Goal: Navigation & Orientation: Find specific page/section

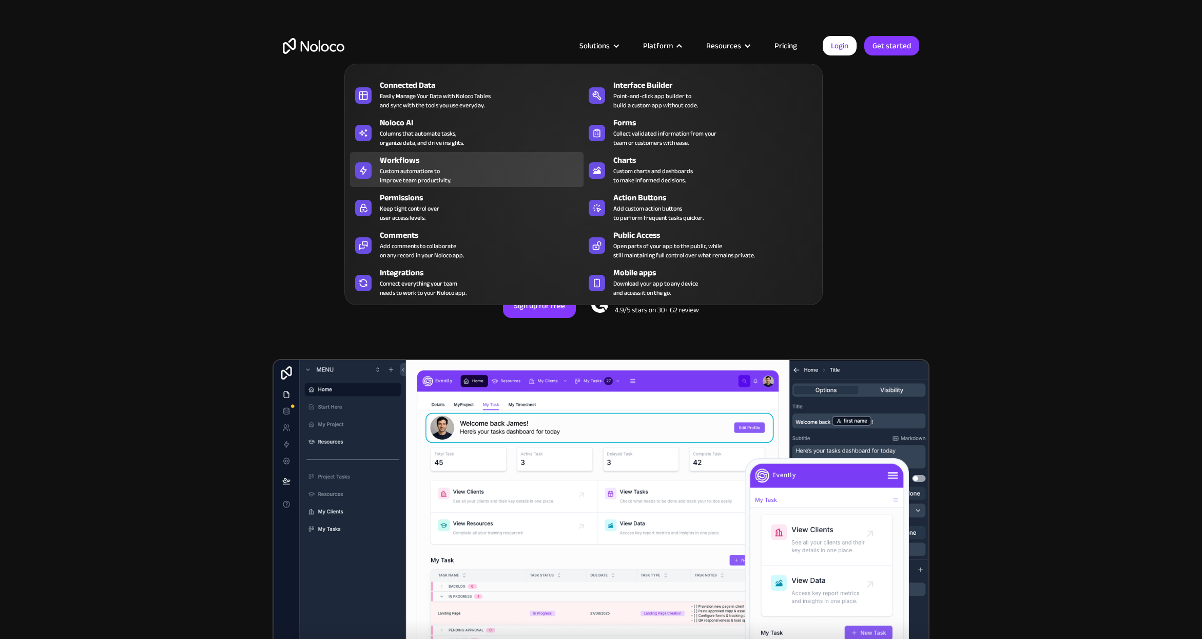
scroll to position [7, 0]
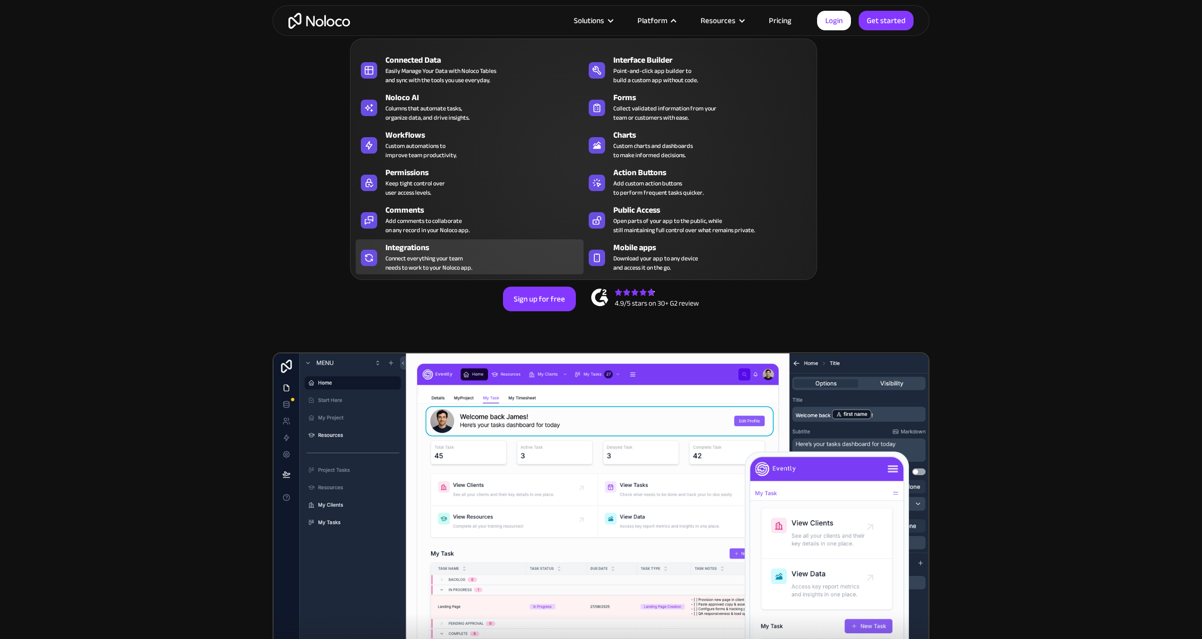
click at [426, 251] on div "Integrations" at bounding box center [487, 247] width 203 height 12
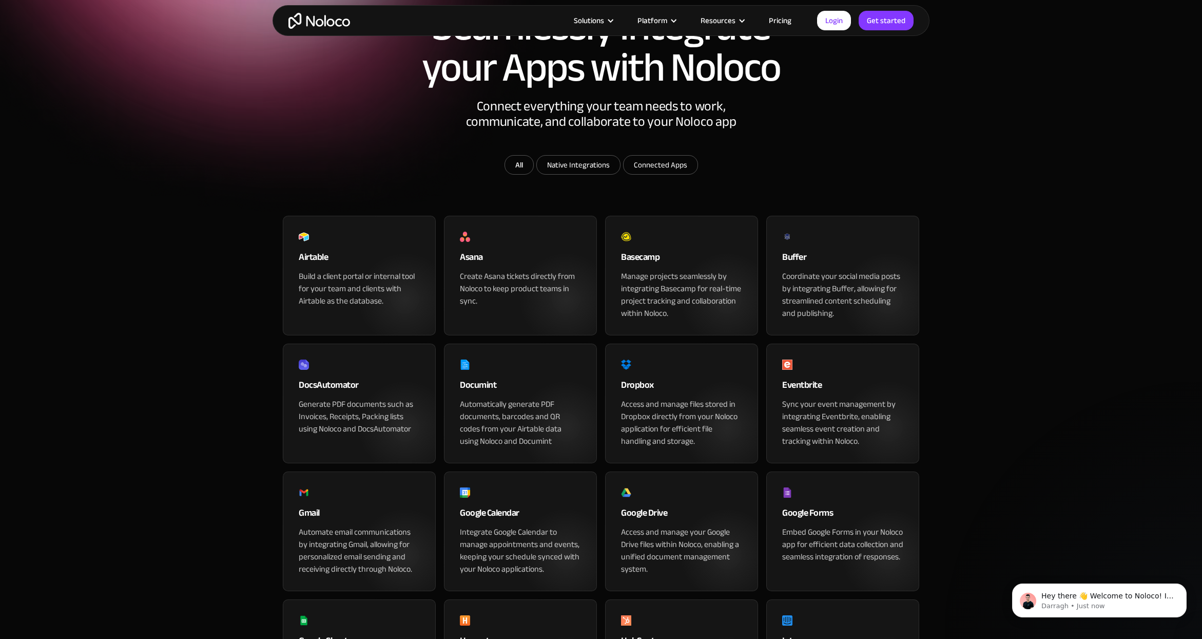
scroll to position [93, 0]
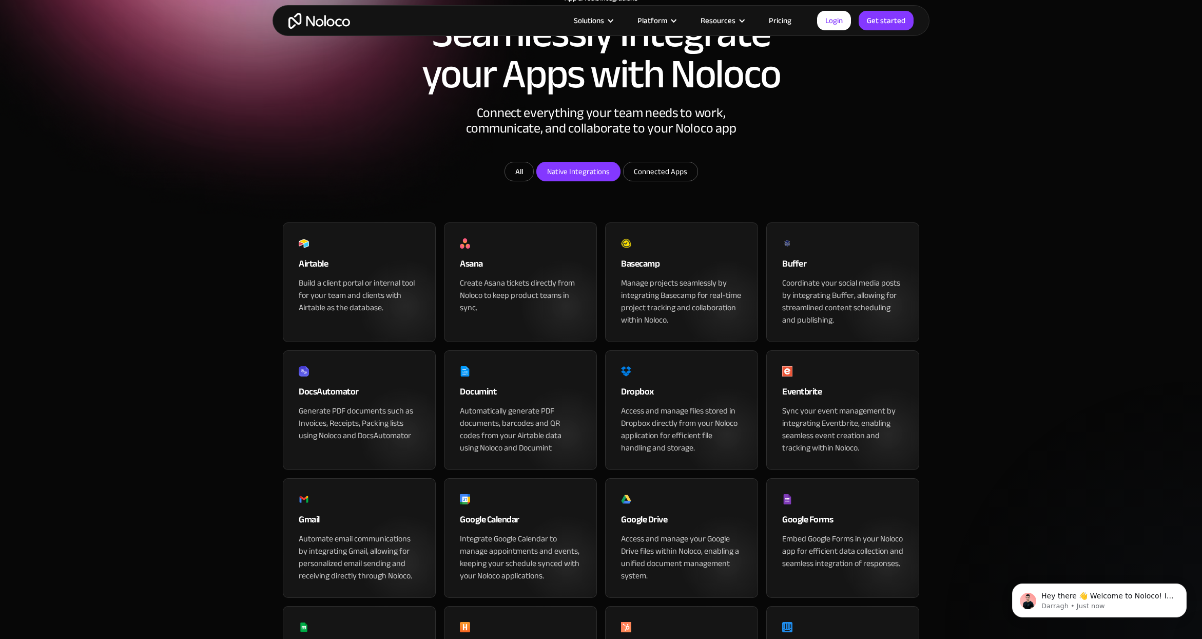
click at [583, 181] on input "Native Integrations" at bounding box center [578, 171] width 83 height 18
checkbox input "true"
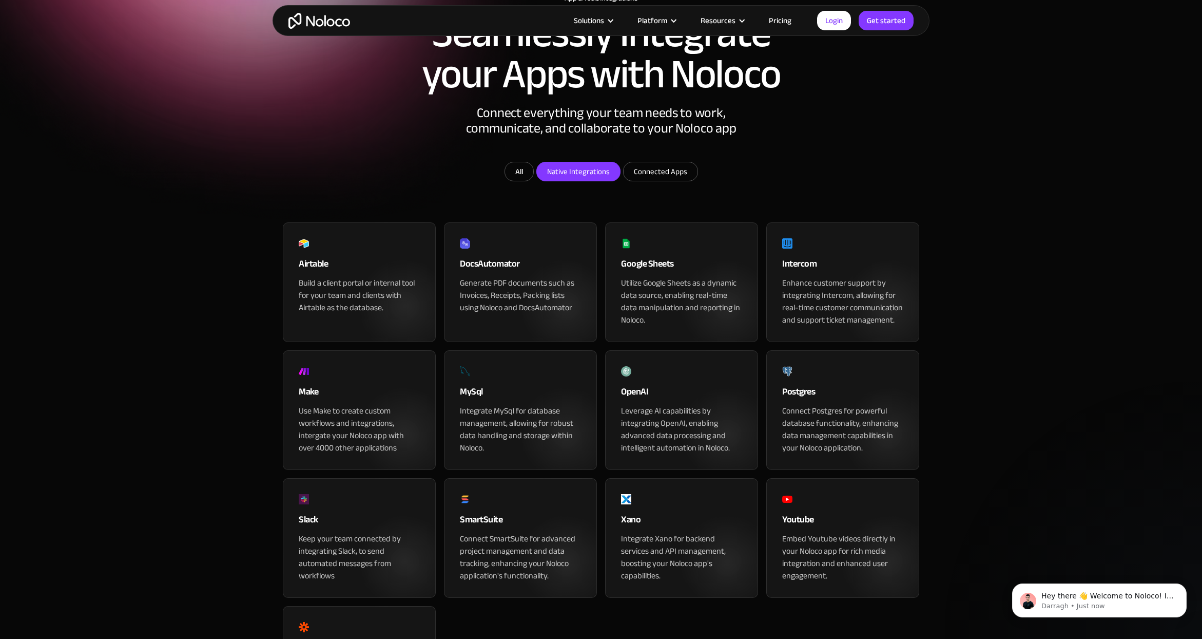
scroll to position [106, 0]
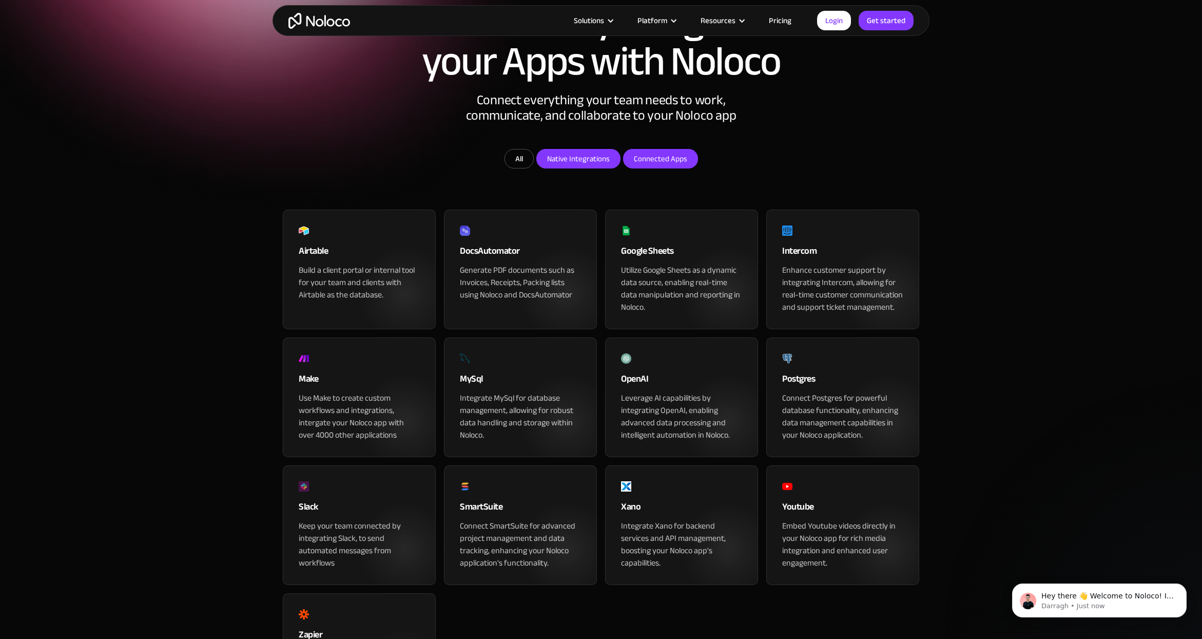
click at [652, 168] on input "Connected Apps" at bounding box center [661, 158] width 74 height 18
checkbox input "true"
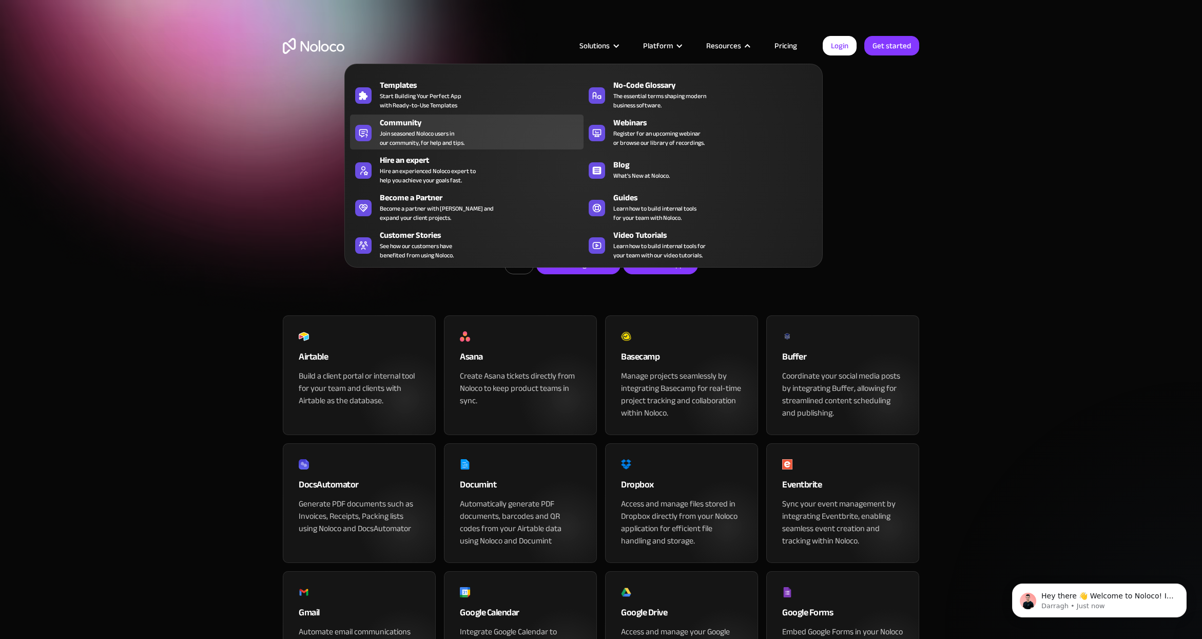
scroll to position [13, 0]
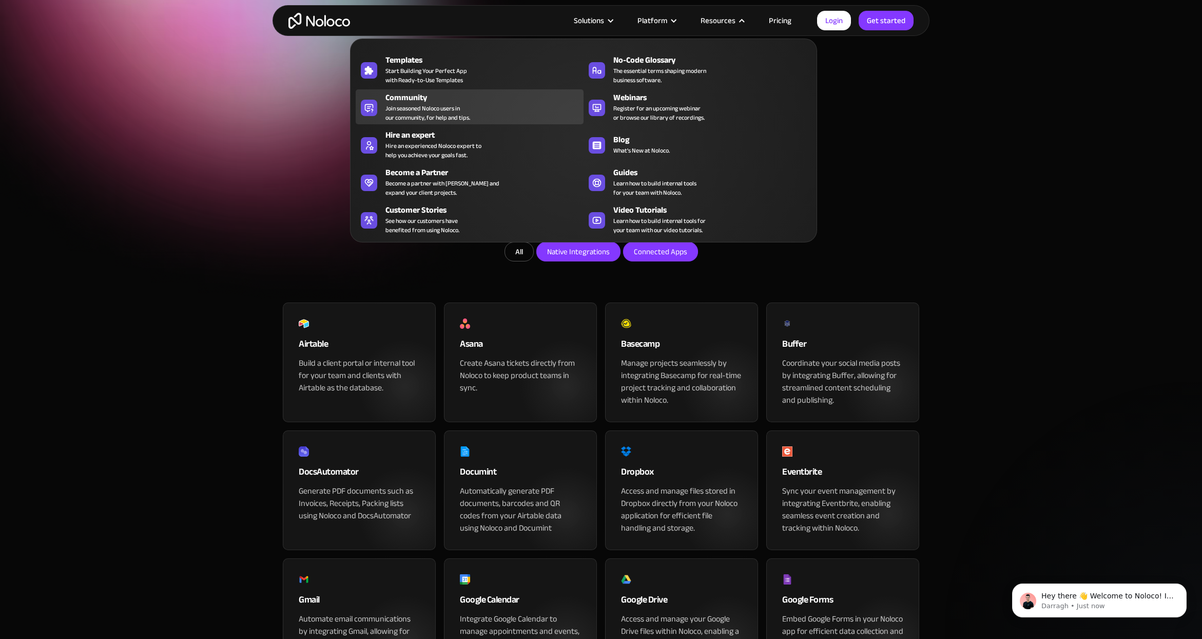
click at [414, 99] on div "Community" at bounding box center [487, 97] width 203 height 12
click at [824, 16] on link "Login" at bounding box center [834, 21] width 34 height 20
